Goal: Use online tool/utility

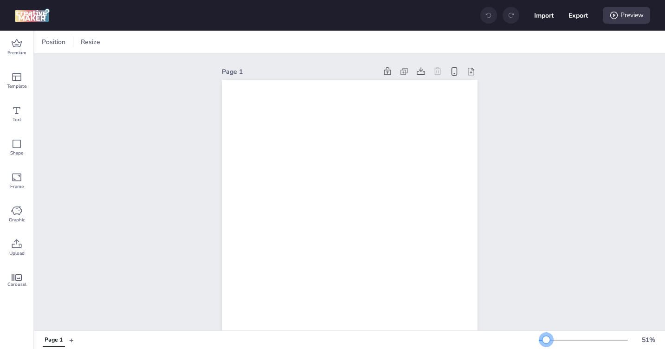
drag, startPoint x: 556, startPoint y: 341, endPoint x: 546, endPoint y: 343, distance: 9.8
click at [546, 343] on div at bounding box center [546, 339] width 7 height 7
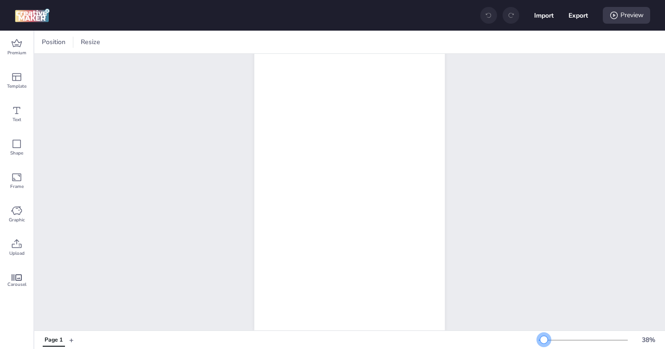
scroll to position [88, 0]
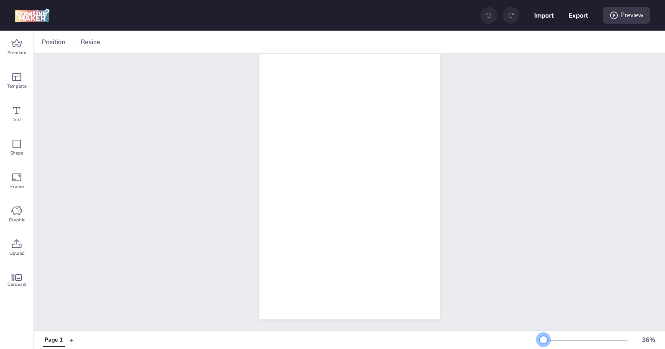
click at [544, 340] on div at bounding box center [543, 339] width 7 height 7
click at [13, 47] on icon at bounding box center [16, 43] width 11 height 11
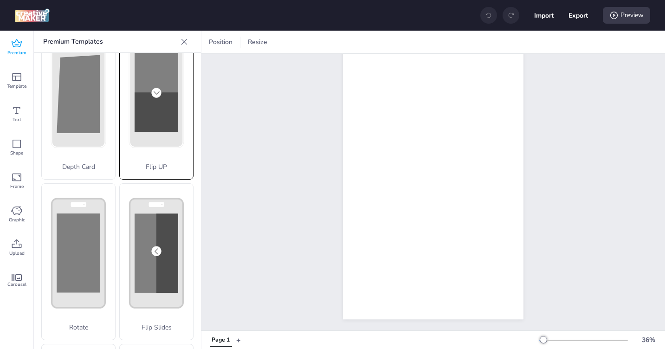
scroll to position [42, 0]
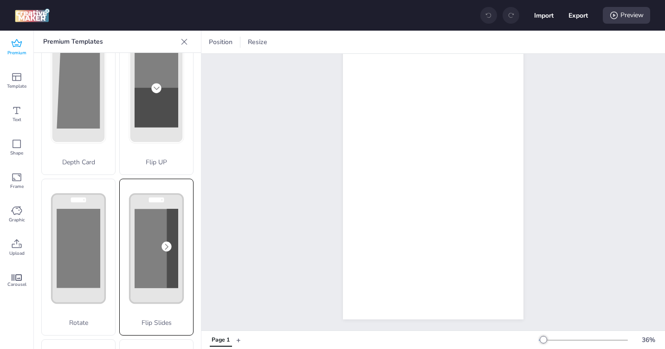
click at [154, 241] on rect at bounding box center [157, 248] width 44 height 79
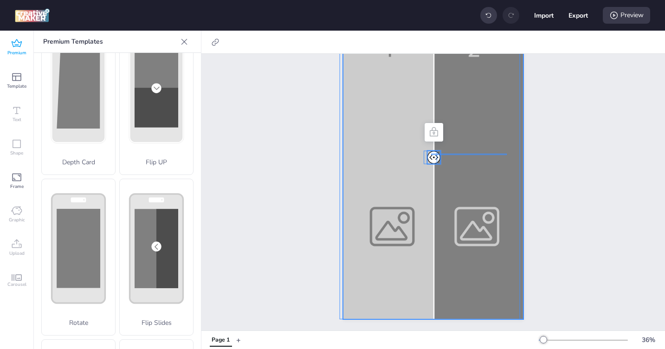
drag, startPoint x: 431, startPoint y: 148, endPoint x: 507, endPoint y: 147, distance: 75.7
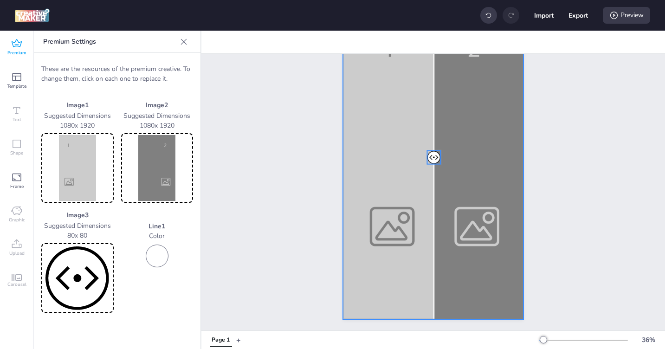
click at [11, 39] on icon at bounding box center [16, 43] width 11 height 11
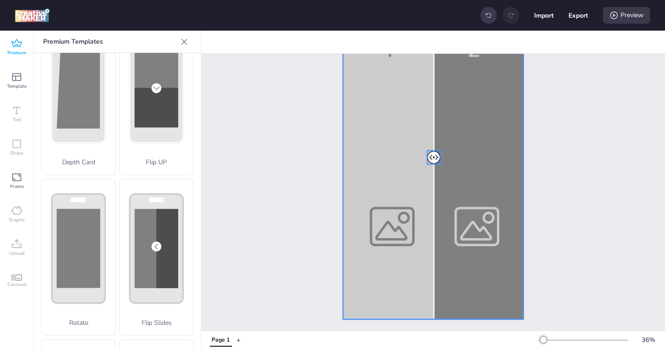
click at [430, 151] on div at bounding box center [434, 157] width 13 height 13
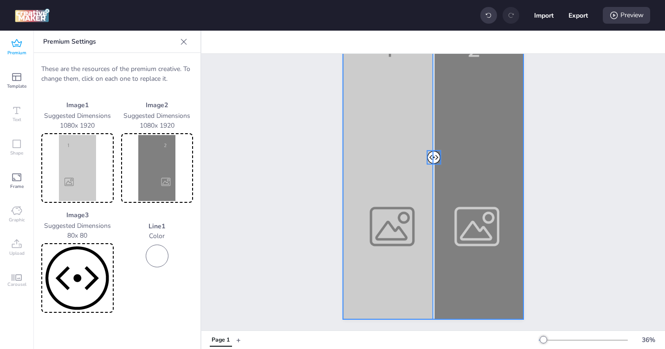
drag, startPoint x: 431, startPoint y: 150, endPoint x: 408, endPoint y: 151, distance: 23.7
drag, startPoint x: 43, startPoint y: 67, endPoint x: 184, endPoint y: 88, distance: 142.7
click at [184, 88] on div "These are the resources of the premium creative. To change them, click on each …" at bounding box center [117, 188] width 167 height 271
click at [127, 302] on div "Line 1 Color" at bounding box center [157, 261] width 72 height 103
